Goal: Transaction & Acquisition: Purchase product/service

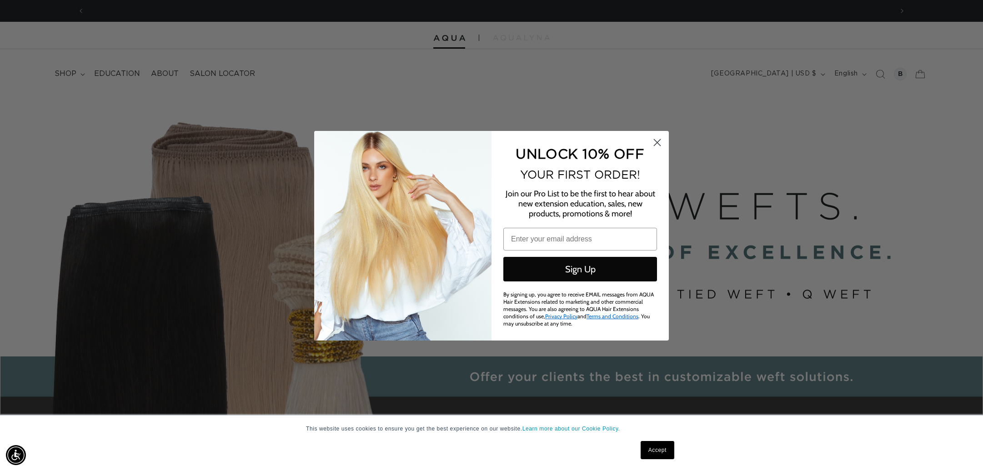
scroll to position [0, 1617]
click at [659, 145] on icon "Close dialog" at bounding box center [657, 142] width 6 height 6
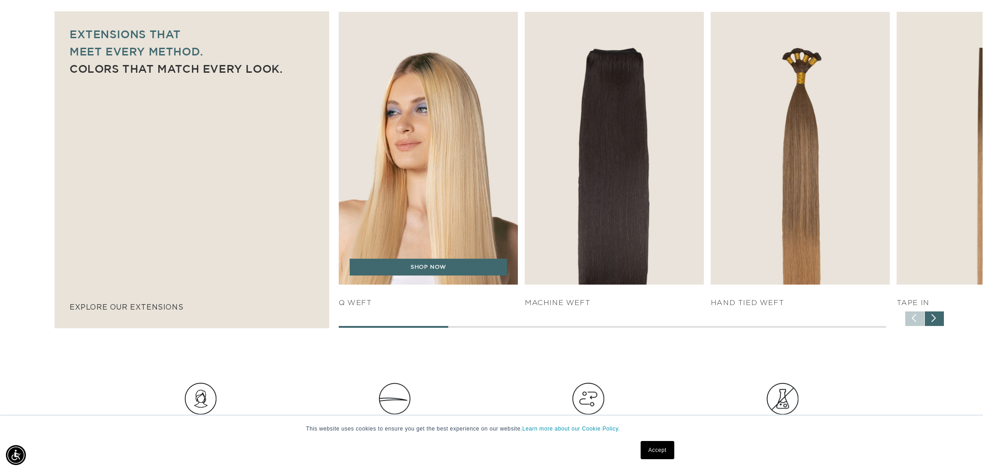
scroll to position [0, 808]
click at [393, 152] on img "1 / 7" at bounding box center [428, 148] width 188 height 286
click at [450, 272] on link "SHOP NOW" at bounding box center [428, 267] width 157 height 17
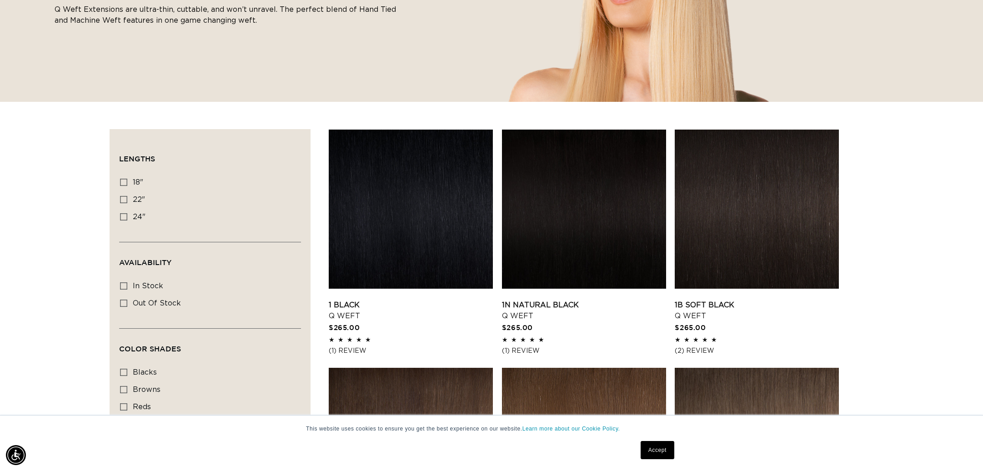
scroll to position [217, 0]
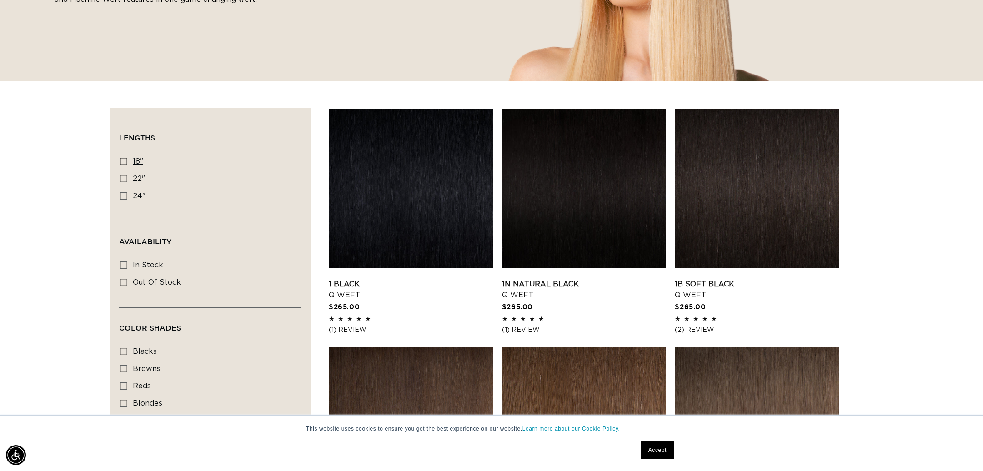
click at [122, 159] on icon at bounding box center [123, 161] width 7 height 7
click at [122, 159] on input "18" 18" (5 products)" at bounding box center [123, 161] width 7 height 7
checkbox input "true"
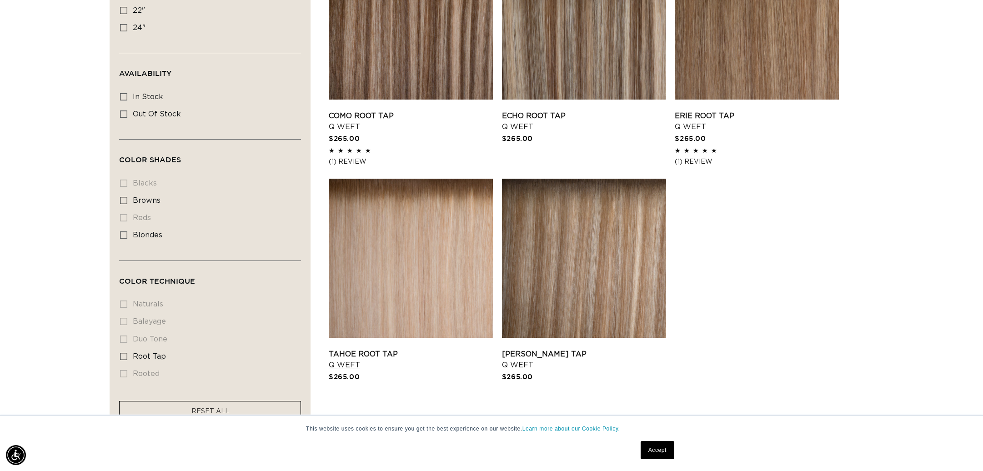
click at [412, 349] on link "Tahoe Root Tap Q Weft" at bounding box center [411, 360] width 164 height 22
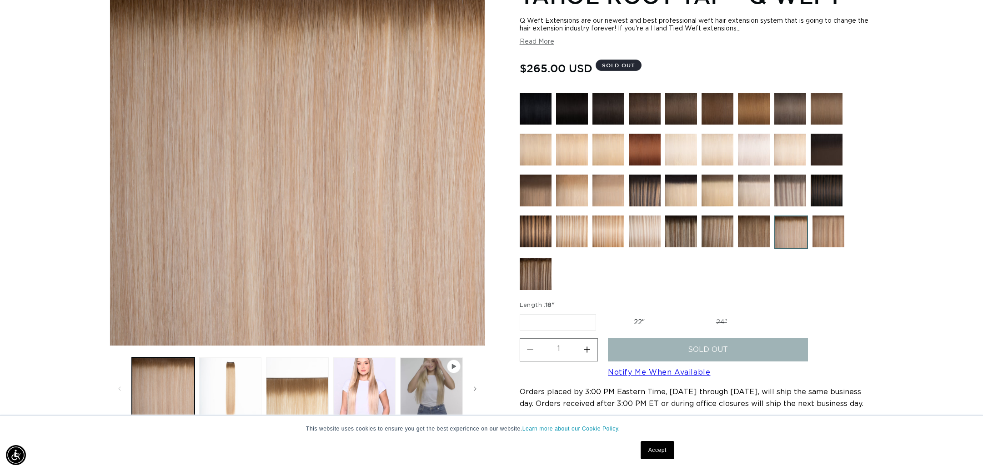
scroll to position [154, 0]
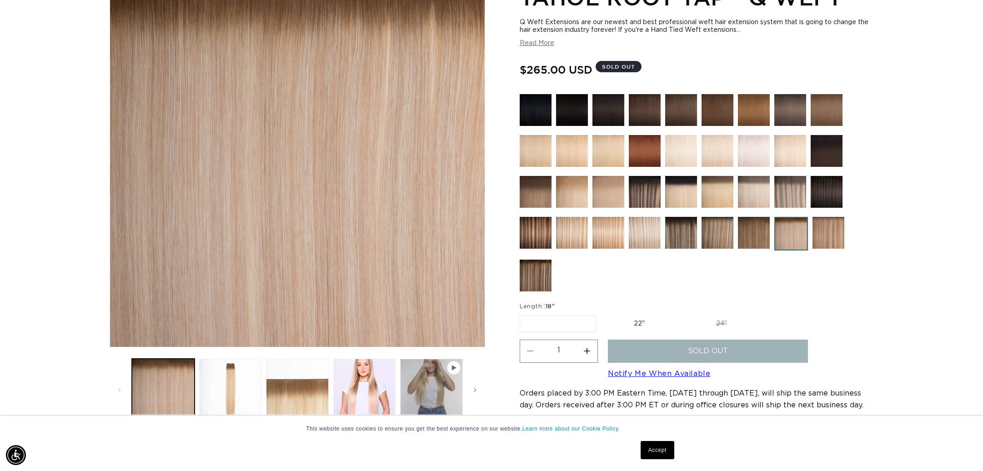
click at [611, 227] on img at bounding box center [608, 233] width 32 height 32
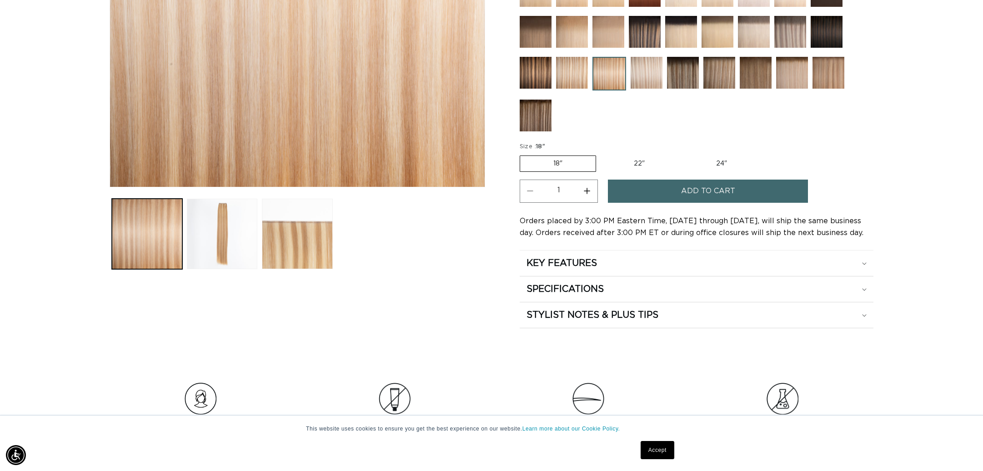
scroll to position [284, 0]
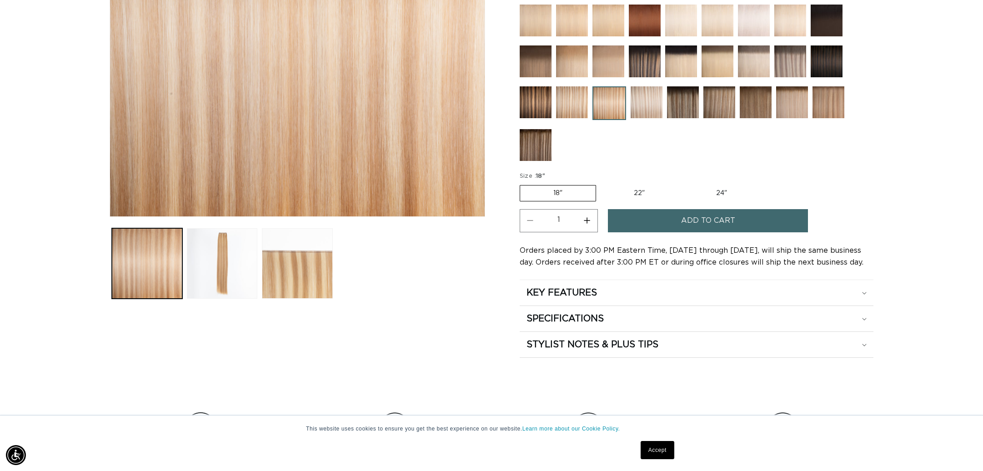
click at [654, 226] on button "Add to cart" at bounding box center [708, 220] width 200 height 23
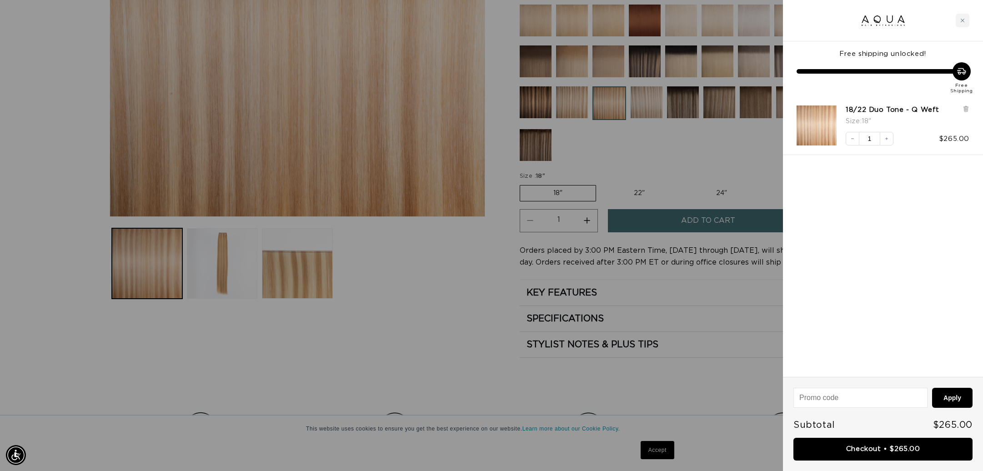
scroll to position [0, 0]
click at [551, 180] on div at bounding box center [491, 235] width 983 height 471
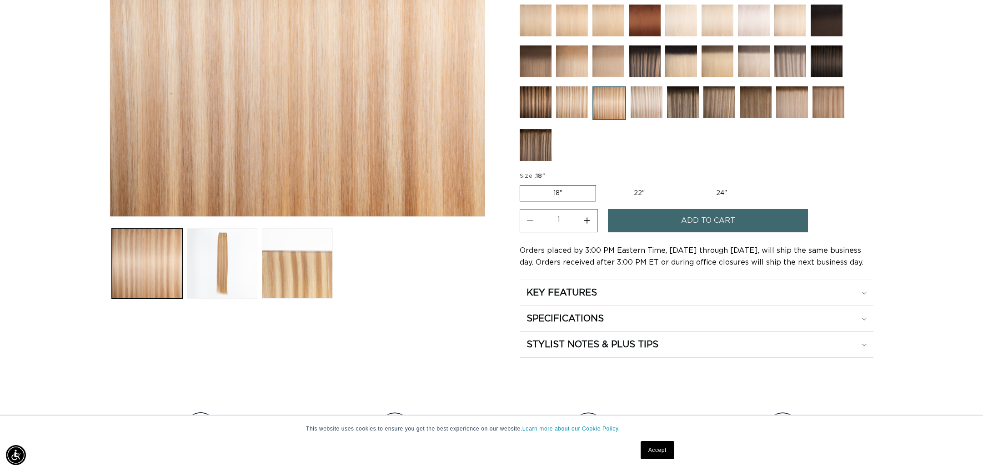
click at [640, 195] on label "22" Variant sold out or unavailable" at bounding box center [639, 192] width 77 height 15
click at [601, 184] on input "22" Variant sold out or unavailable" at bounding box center [601, 183] width 0 height 0
radio input "true"
click at [666, 227] on button "Add to cart" at bounding box center [708, 220] width 200 height 23
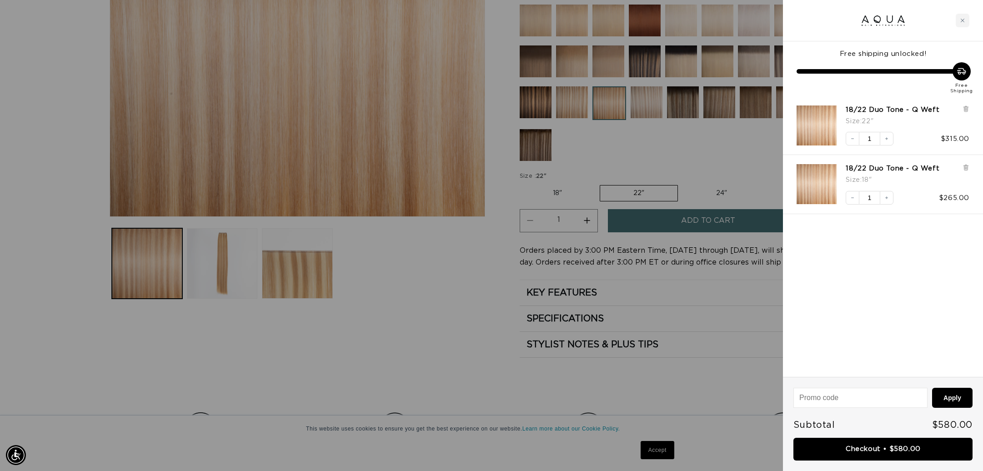
scroll to position [0, 0]
click at [616, 271] on div at bounding box center [491, 235] width 983 height 471
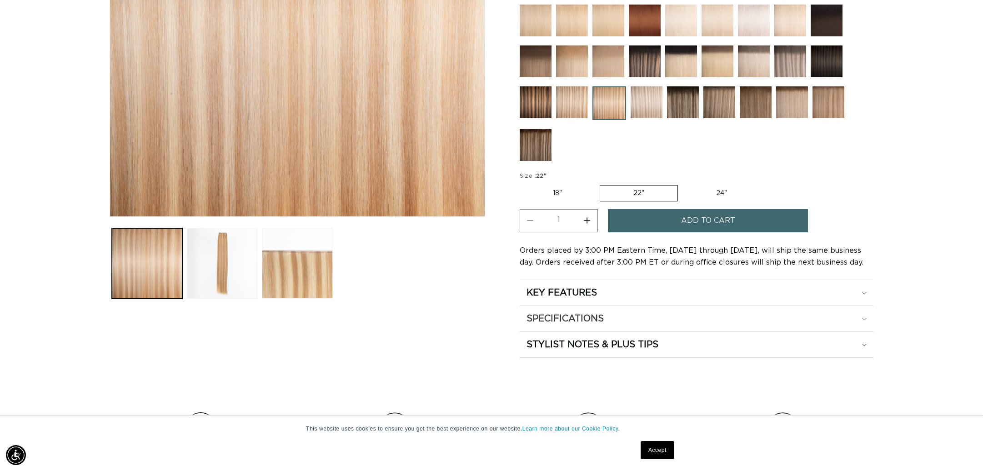
scroll to position [0, 808]
click at [567, 315] on h2 "SPECIFICATIONS" at bounding box center [564, 319] width 77 height 12
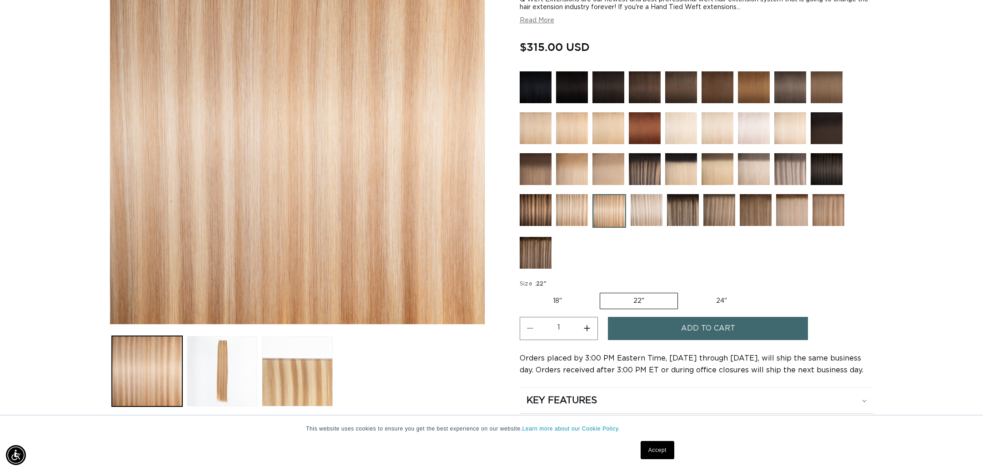
scroll to position [0, 0]
